Goal: Transaction & Acquisition: Purchase product/service

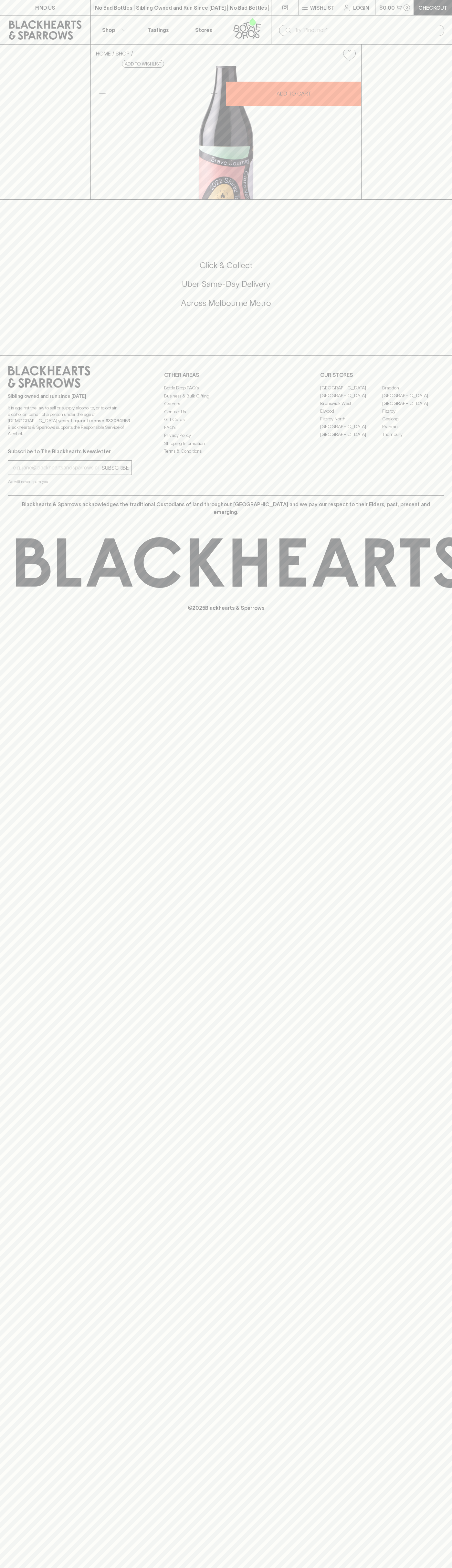
click at [413, 399] on link "[GEOGRAPHIC_DATA]" at bounding box center [413, 396] width 62 height 8
click at [438, 6] on p "Checkout" at bounding box center [433, 8] width 29 height 8
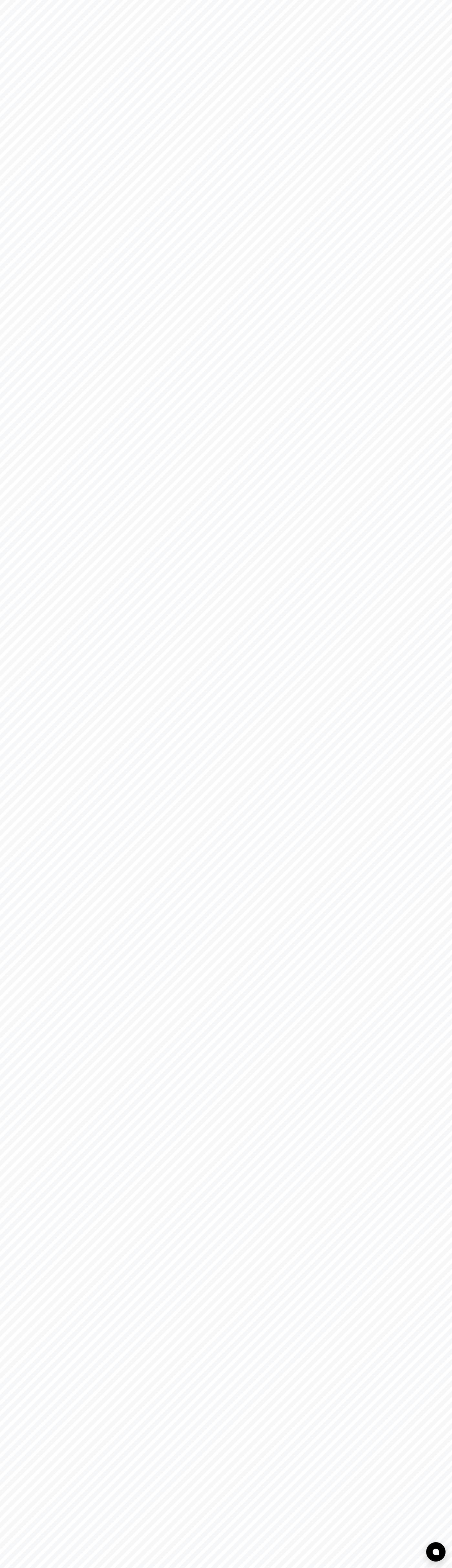
click at [447, 0] on html at bounding box center [226, 0] width 452 height 0
click at [266, 0] on html at bounding box center [226, 0] width 452 height 0
click at [11, 0] on html at bounding box center [226, 0] width 452 height 0
